Goal: Information Seeking & Learning: Learn about a topic

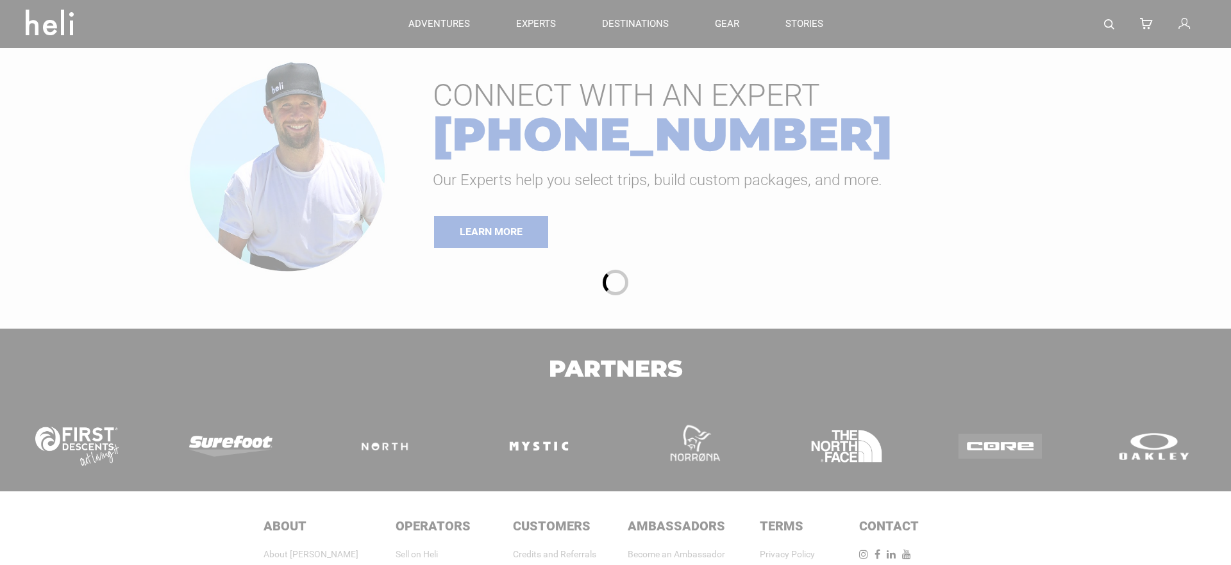
type input "Bike"
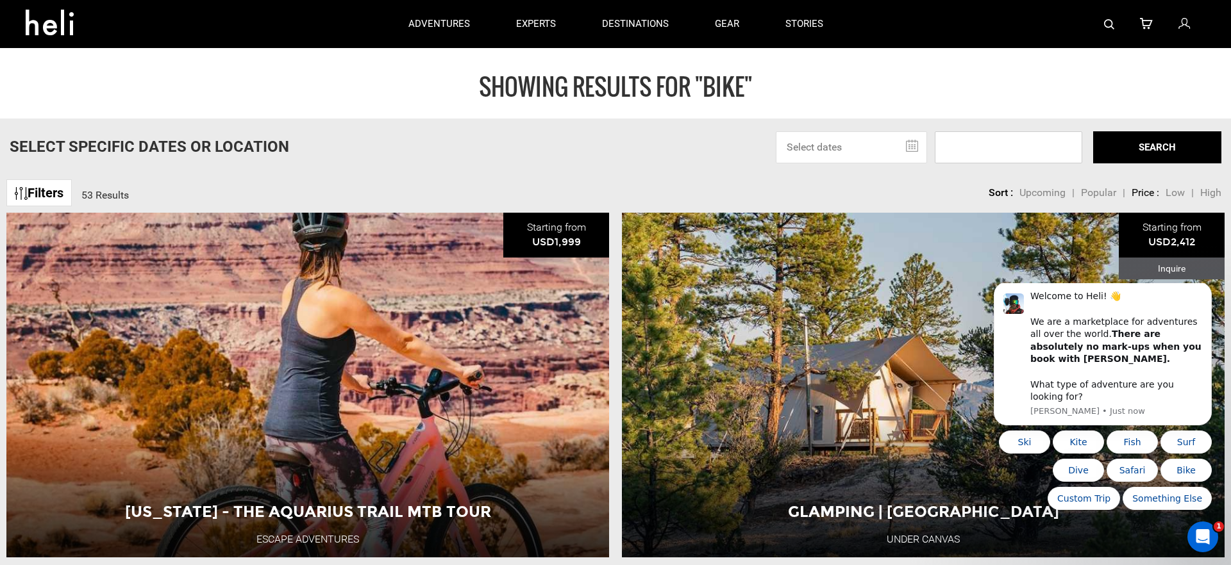
click at [1007, 140] on input at bounding box center [1008, 147] width 147 height 32
type input "[GEOGRAPHIC_DATA]"
click at [1138, 151] on button "SEARCH" at bounding box center [1157, 147] width 128 height 32
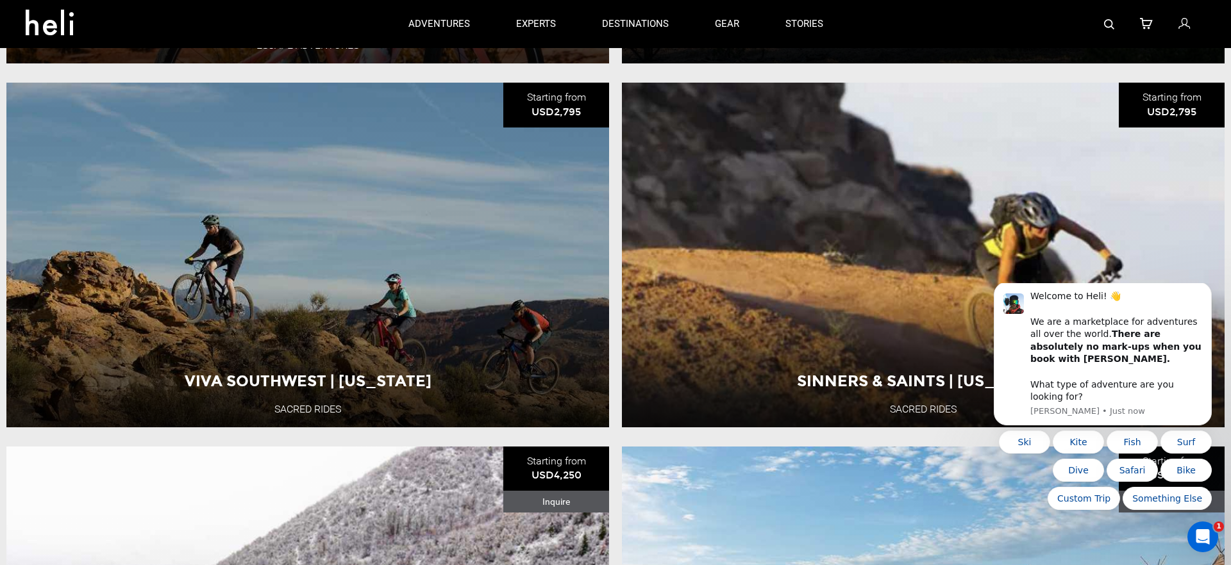
scroll to position [493, 0]
